Goal: Task Accomplishment & Management: Use online tool/utility

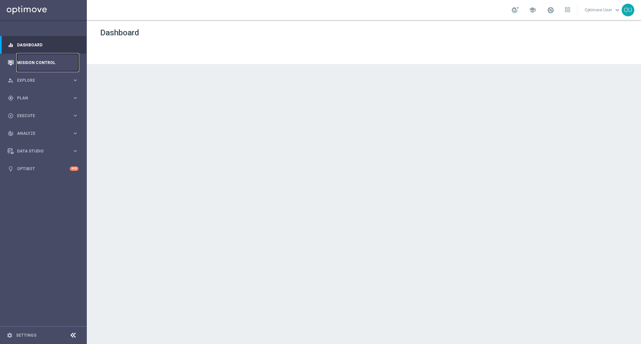
click at [46, 66] on link "Mission Control" at bounding box center [47, 63] width 61 height 18
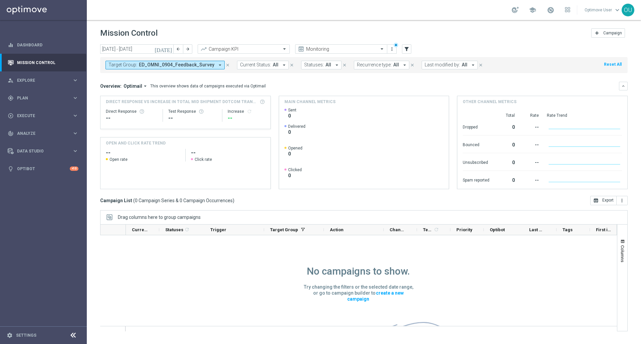
click at [186, 65] on span "ED_OMNI_0904_Feedback_Survey" at bounding box center [176, 65] width 75 height 6
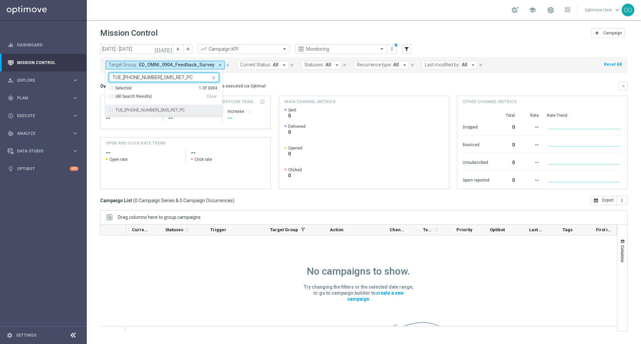
click at [172, 107] on div "TUE_[PHONE_NUMBER]_SMS_RET_PC" at bounding box center [164, 110] width 110 height 11
type input "TUE_[PHONE_NUMBER]_SMS_RET_PC"
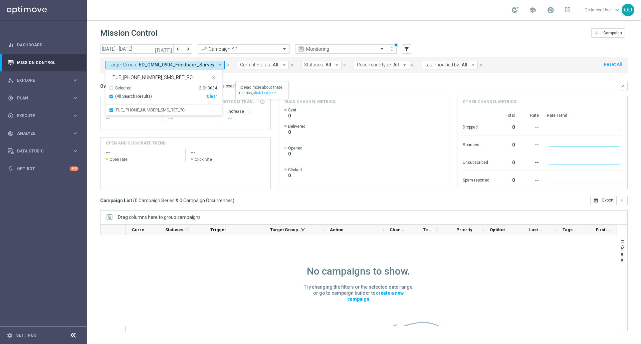
click at [309, 82] on div "Overview: Optimail arrow_drop_down This overview shows data of campaigns execut…" at bounding box center [364, 86] width 528 height 9
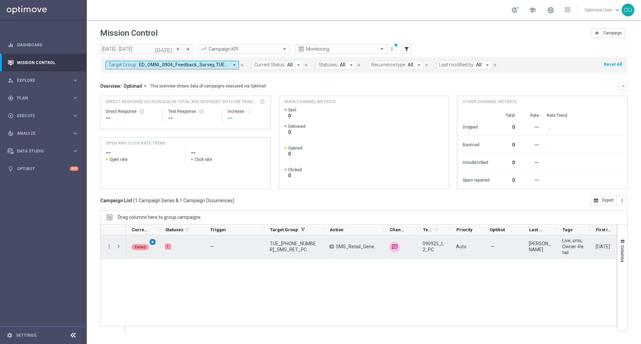
click at [152, 241] on span "play_arrow" at bounding box center [152, 242] width 5 height 5
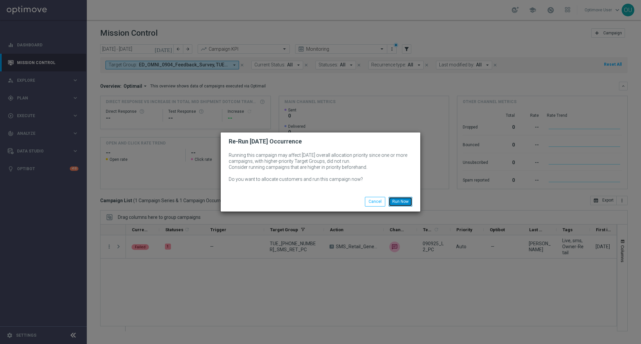
click at [402, 202] on button "Run Now" at bounding box center [401, 201] width 24 height 9
